Goal: Task Accomplishment & Management: Manage account settings

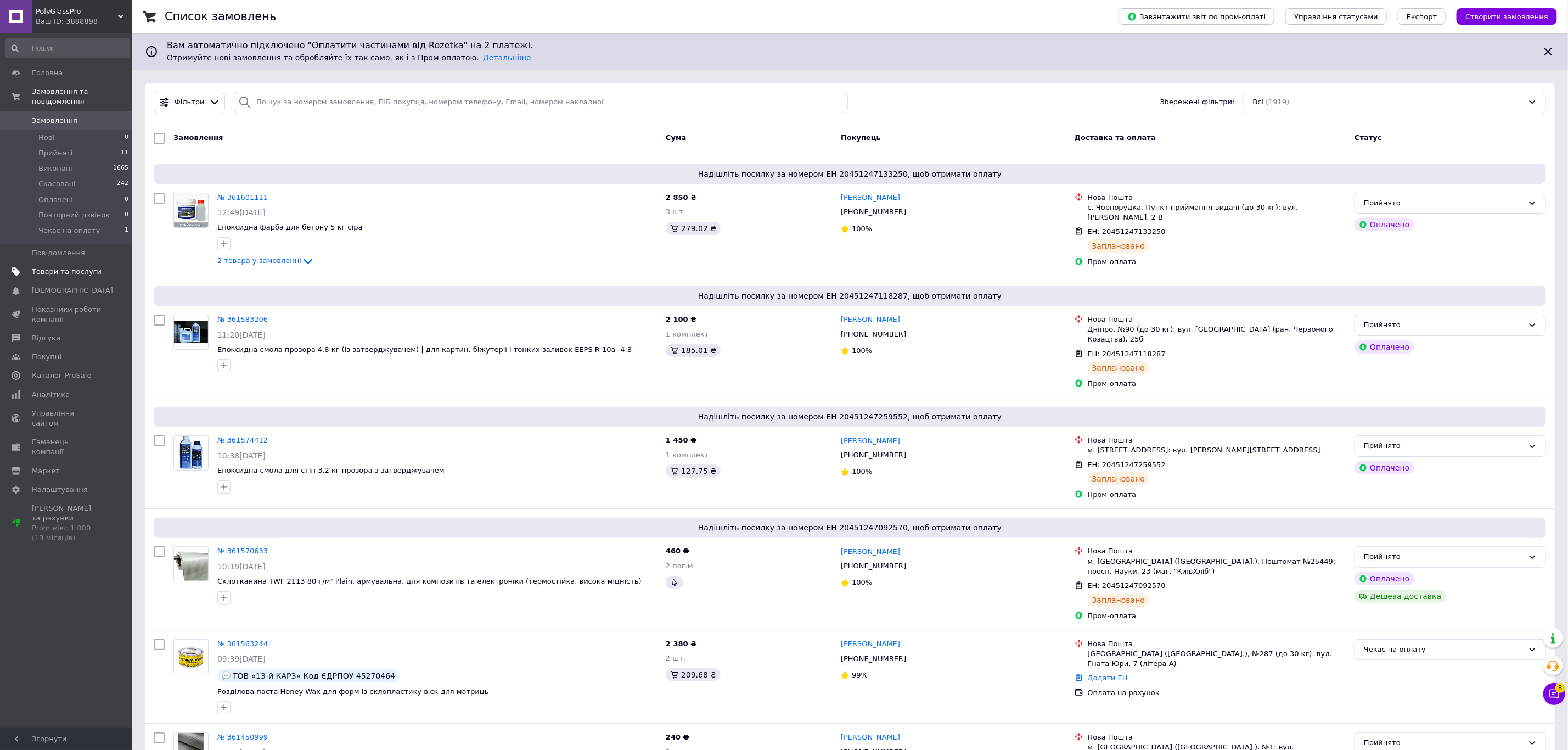
click at [54, 262] on link "Товари та послуги" at bounding box center [67, 272] width 135 height 19
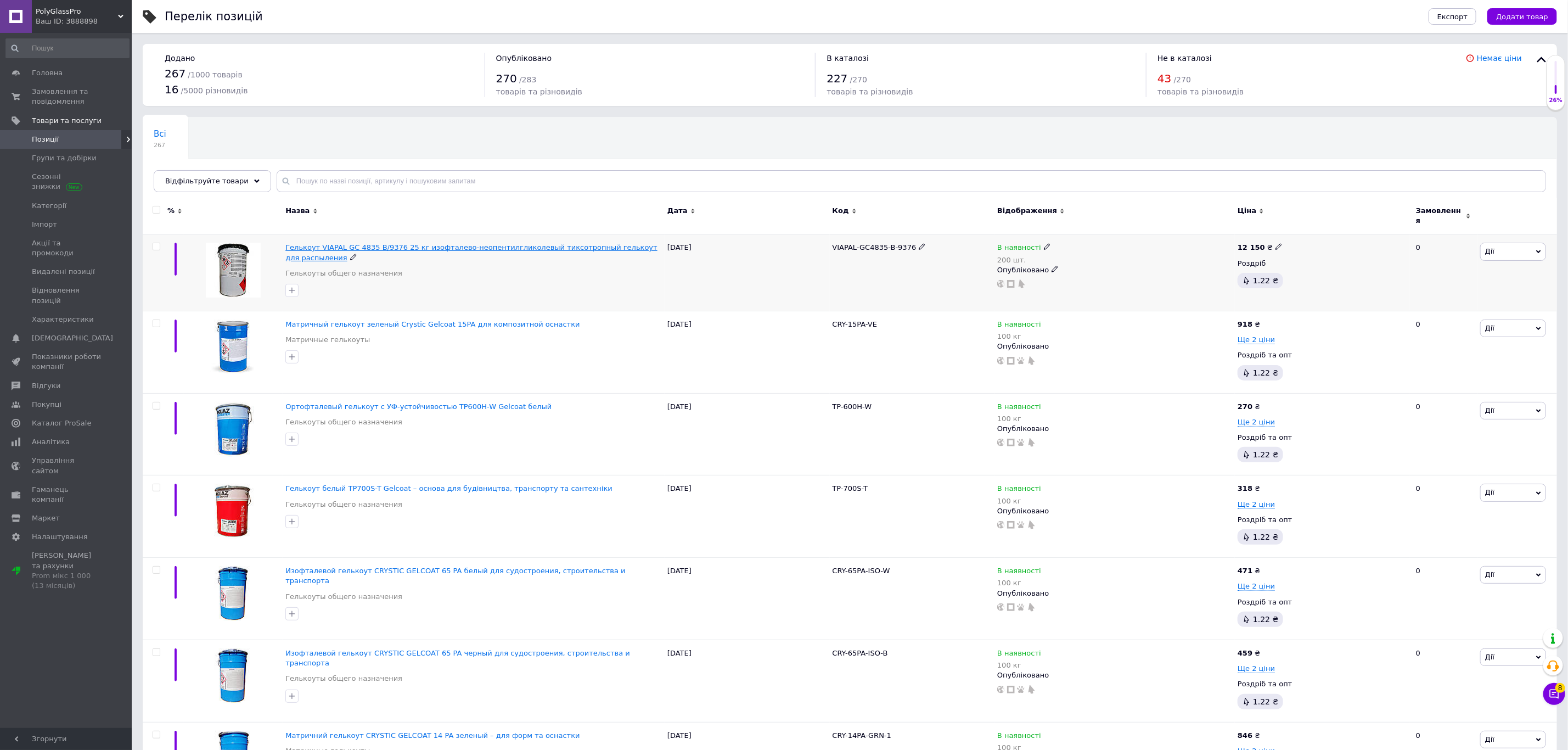
click at [353, 243] on span "Гелькоут VIAPAL GC 4835 B/9376 25 кг изофталево-неопентилгликолевый тиксотропны…" at bounding box center [471, 252] width 372 height 18
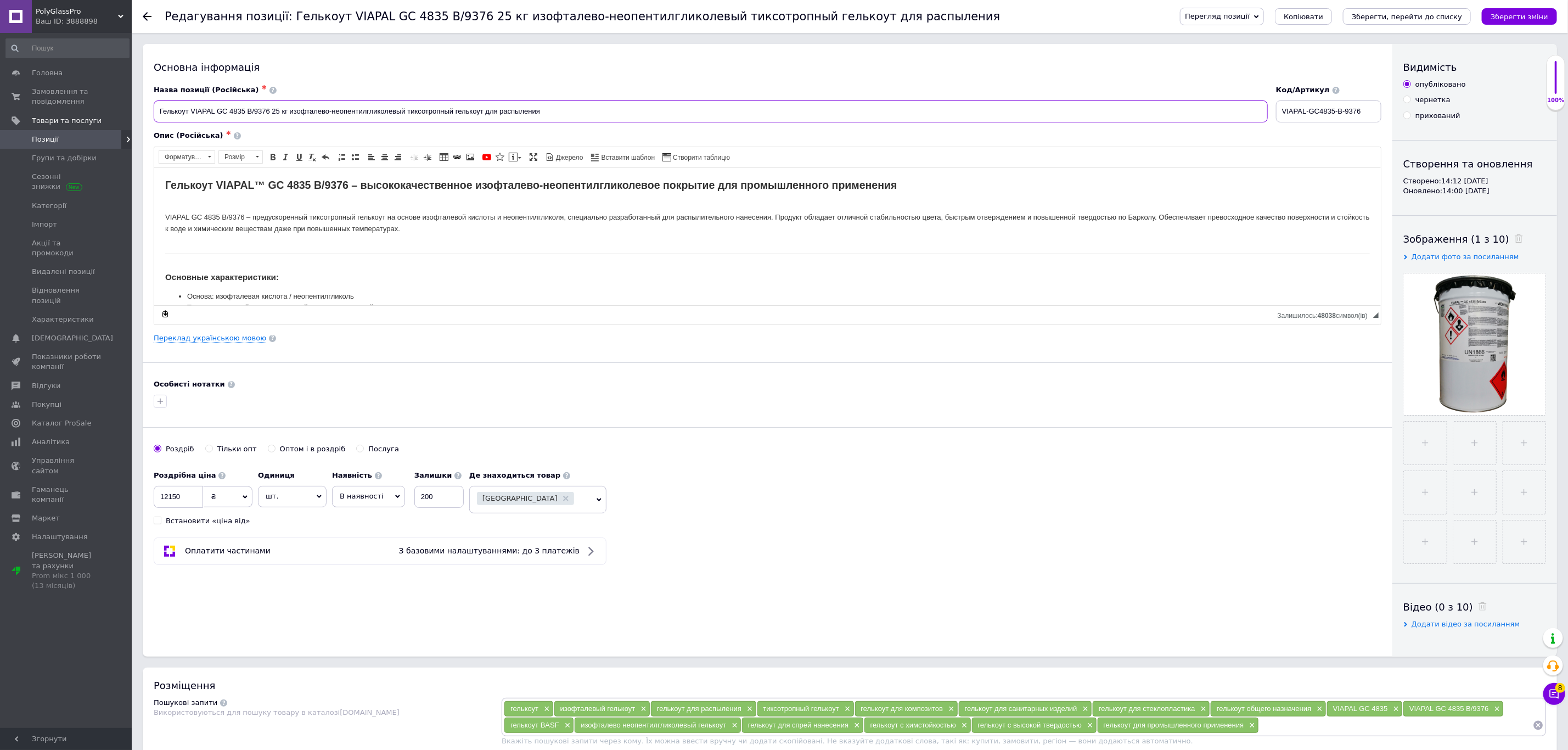
click at [545, 108] on input "Гелькоут VIAPAL GC 4835 B/9376 25 кг изофталево-неопентилгликолевый тиксотропны…" at bounding box center [711, 111] width 1114 height 22
click at [220, 342] on link "Переклад українською мовою" at bounding box center [210, 338] width 112 height 9
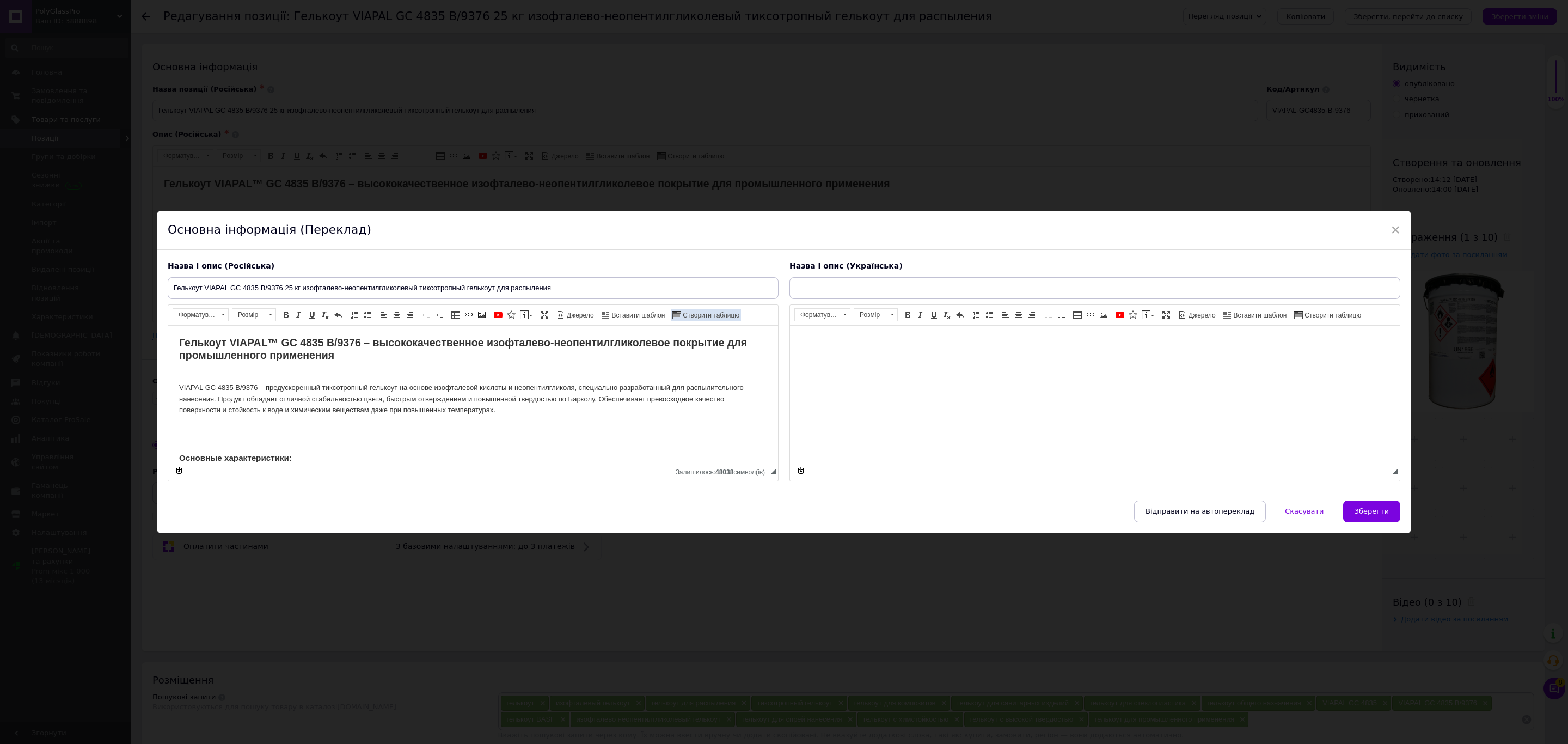
type input "Гелькоут VIAPAL GC 4835 B/9376 25 кг ізофталево-неопентилгліколевий тиксотропни…"
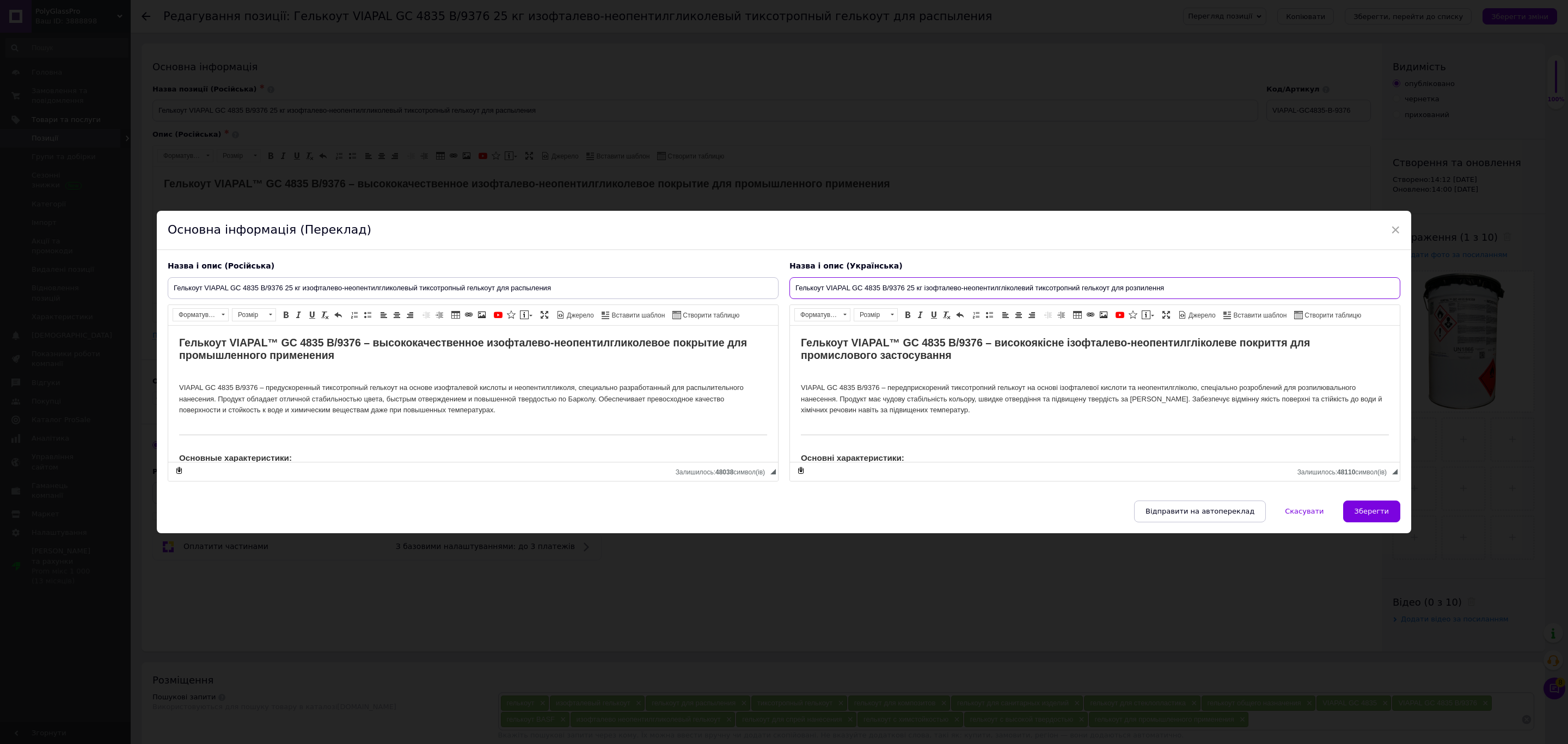
click at [956, 282] on input "Гелькоут VIAPAL GC 4835 B/9376 25 кг ізофталево-неопентилгліколевий тиксотропни…" at bounding box center [1095, 288] width 611 height 22
click at [1395, 229] on span "×" at bounding box center [1395, 230] width 10 height 19
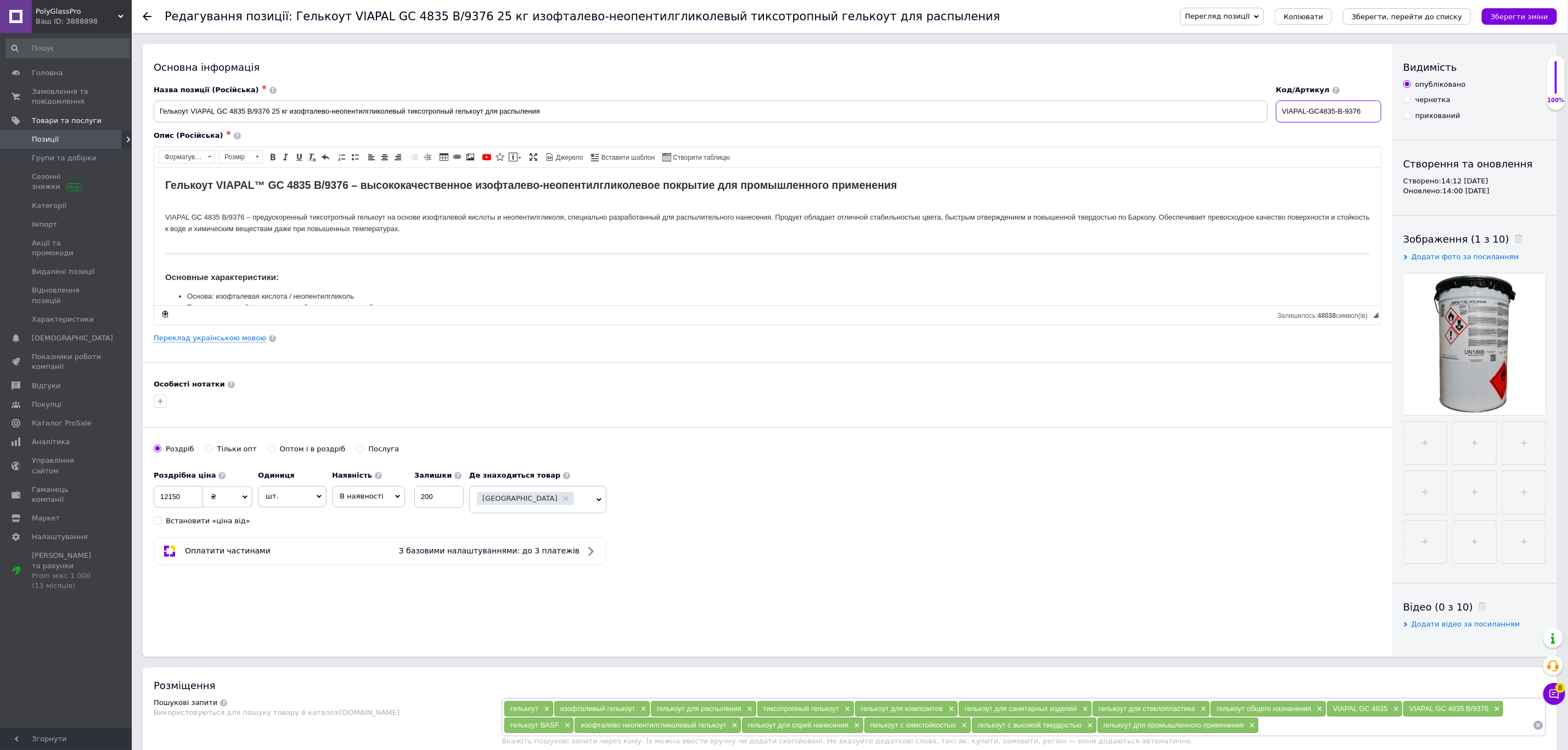
click at [1368, 119] on input "VIAPAL-GC4835-B-9376" at bounding box center [1329, 111] width 106 height 22
click at [195, 501] on input "12150" at bounding box center [178, 497] width 49 height 22
click at [236, 339] on link "Переклад українською мовою" at bounding box center [210, 338] width 112 height 9
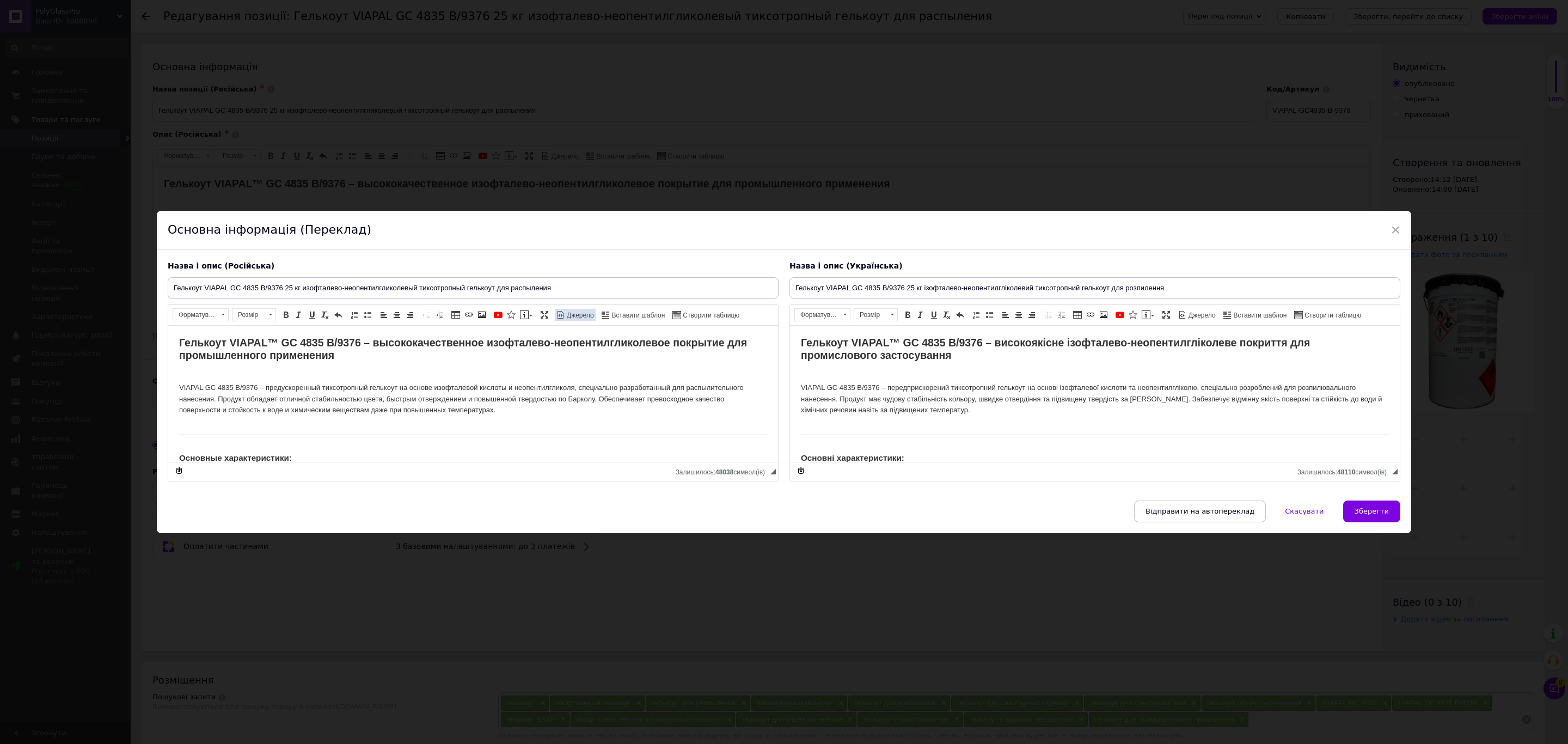
click at [582, 315] on span "Джерело" at bounding box center [579, 316] width 29 height 9
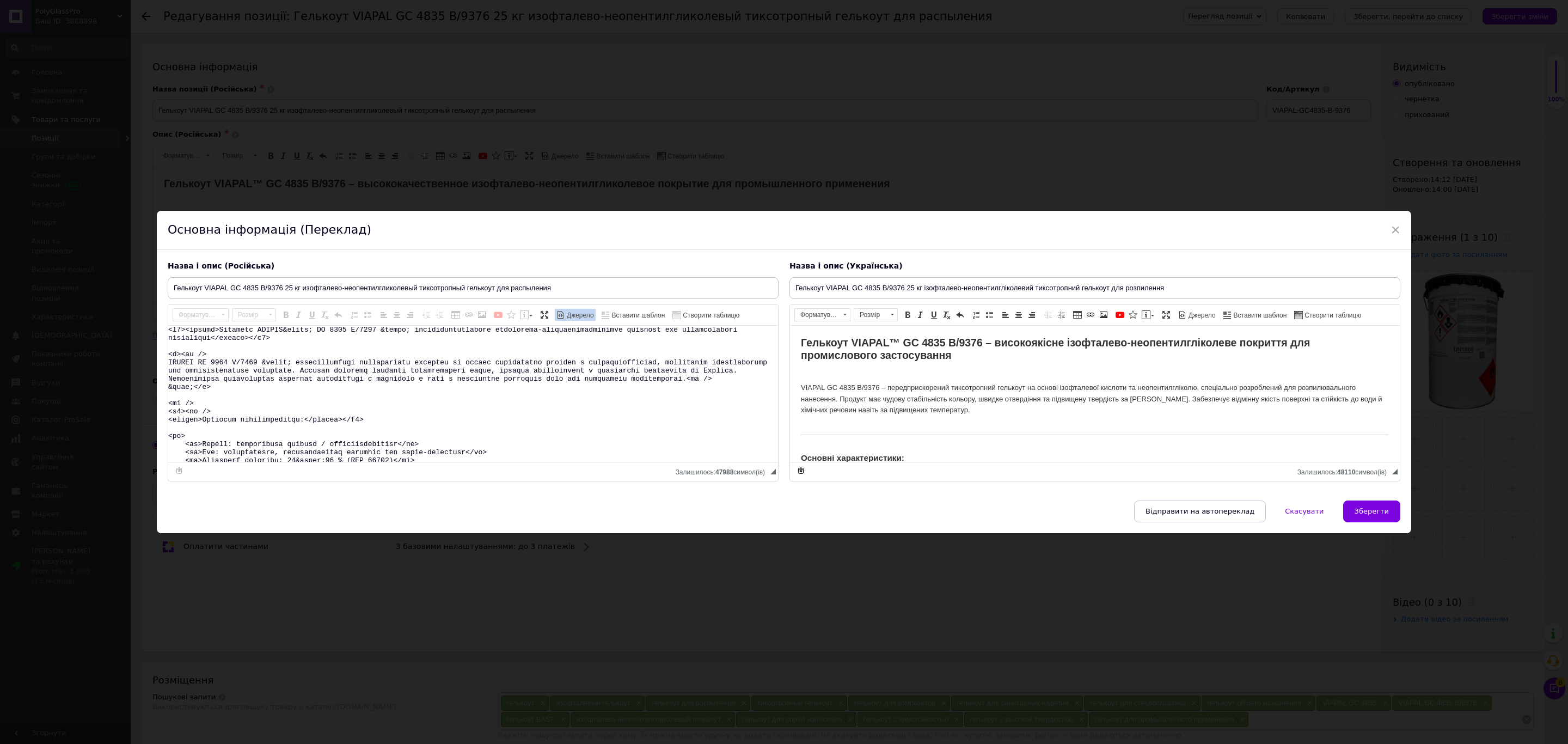
click at [499, 376] on textarea "Редактор, 79226017-B93F-4157-AA49-A94E1F0D644E" at bounding box center [472, 393] width 610 height 136
click at [1026, 414] on p "VIAPAL GC 4835 B/9376 – передприскорений тиксотропний гелькоут на основі ізофта…" at bounding box center [1095, 399] width 588 height 56
click at [1211, 317] on span "Джерело" at bounding box center [1201, 316] width 29 height 9
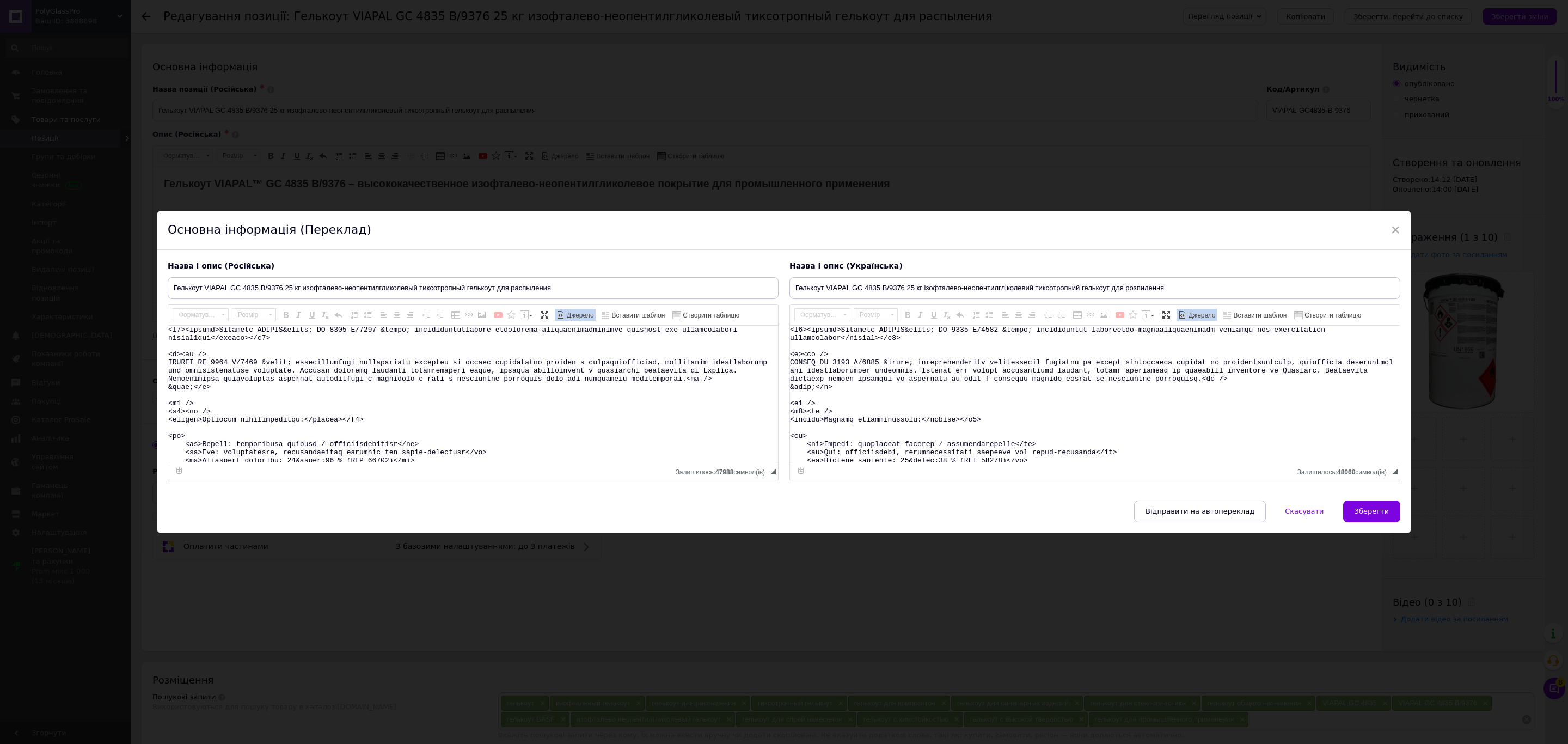
click at [1006, 392] on textarea "Редактор, E6BEB172-B317-4939-9DB9-B7D4E7D1E9F9" at bounding box center [1094, 393] width 610 height 136
click at [1391, 232] on span "×" at bounding box center [1395, 230] width 10 height 19
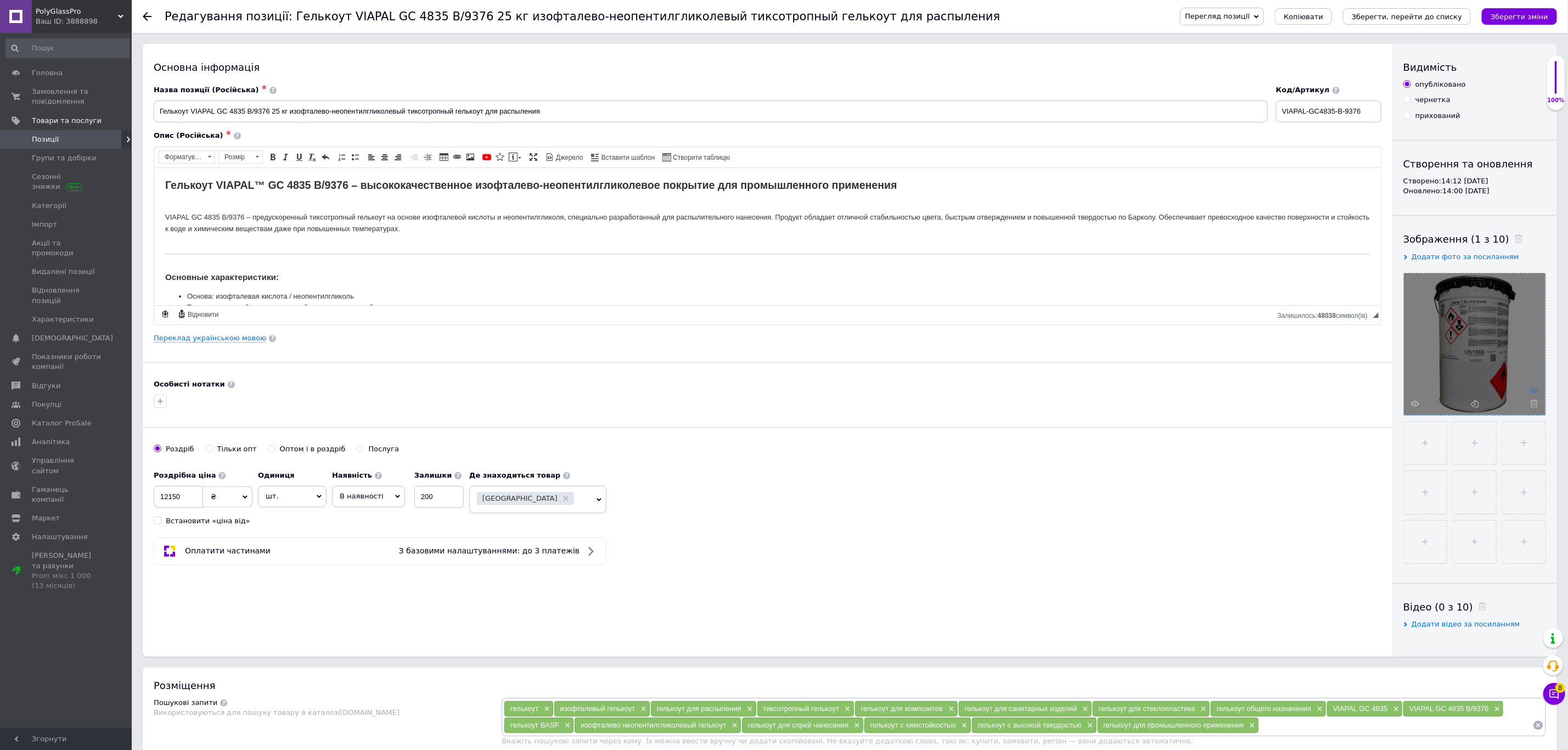
click at [1535, 388] on icon at bounding box center [1534, 390] width 8 height 8
